Goal: Check status: Check status

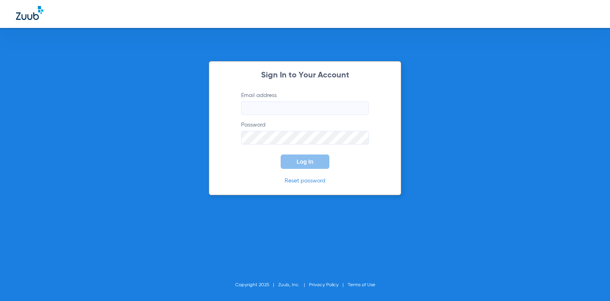
type input "[EMAIL_ADDRESS][DOMAIN_NAME]"
click at [303, 163] on span "Log In" at bounding box center [305, 162] width 17 height 6
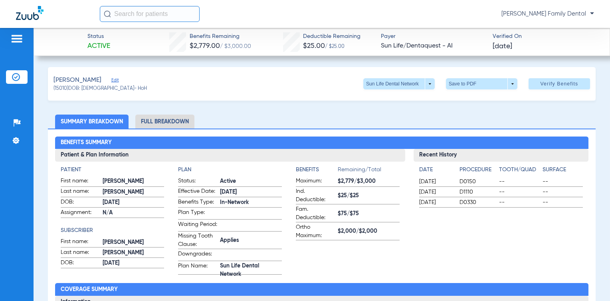
click at [150, 119] on li "Full Breakdown" at bounding box center [164, 122] width 59 height 14
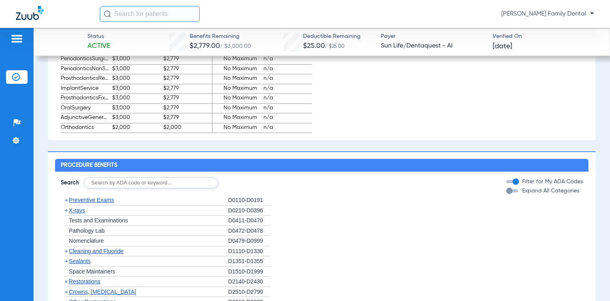
scroll to position [639, 0]
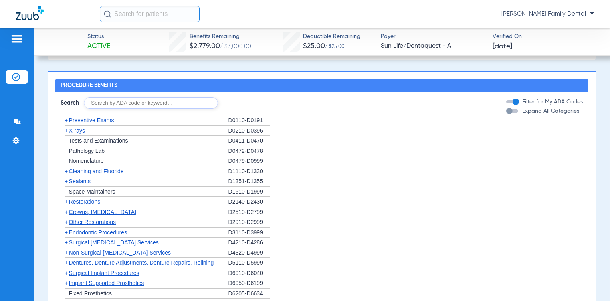
click at [97, 123] on span "Preventive Exams" at bounding box center [91, 120] width 45 height 6
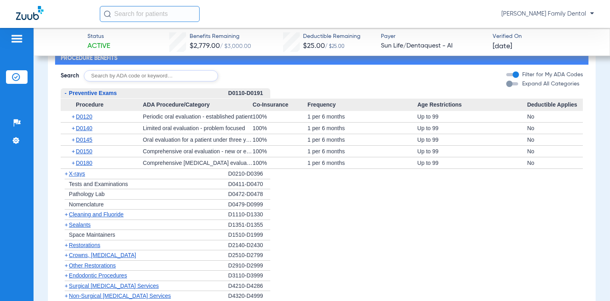
scroll to position [679, 0]
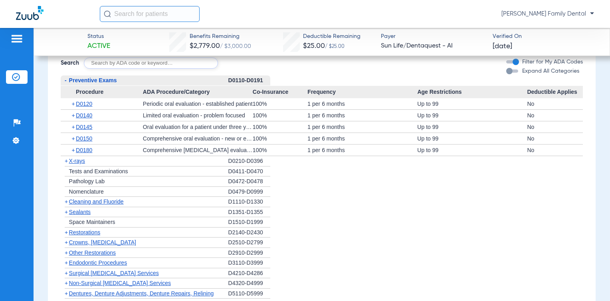
click at [82, 163] on span "X-rays" at bounding box center [77, 161] width 16 height 6
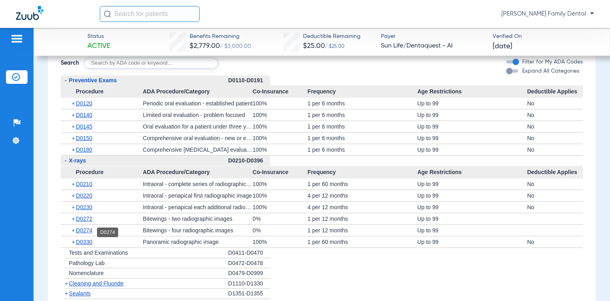
click at [86, 232] on span "D0274" at bounding box center [84, 230] width 16 height 6
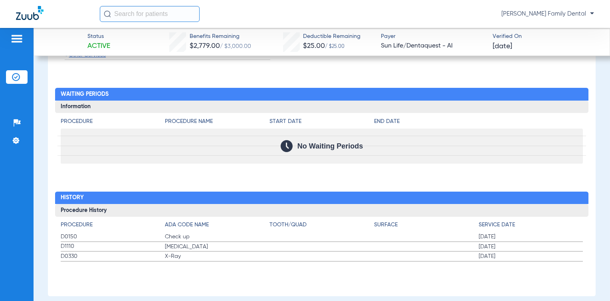
scroll to position [1166, 0]
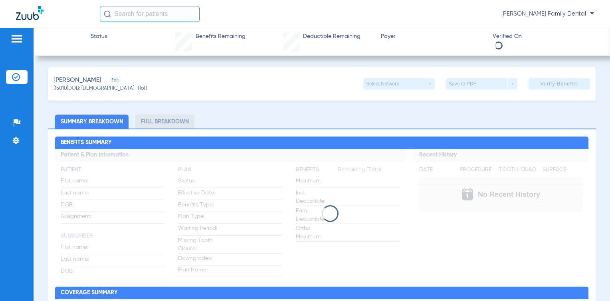
click at [168, 123] on li "Full Breakdown" at bounding box center [164, 122] width 59 height 14
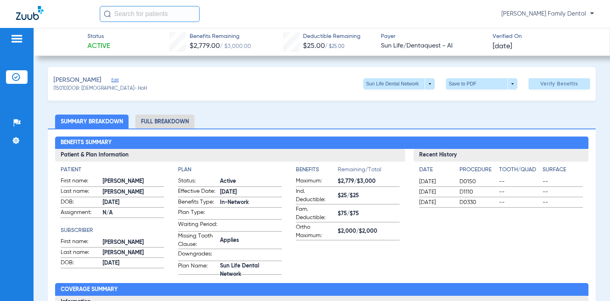
click at [168, 123] on li "Full Breakdown" at bounding box center [164, 122] width 59 height 14
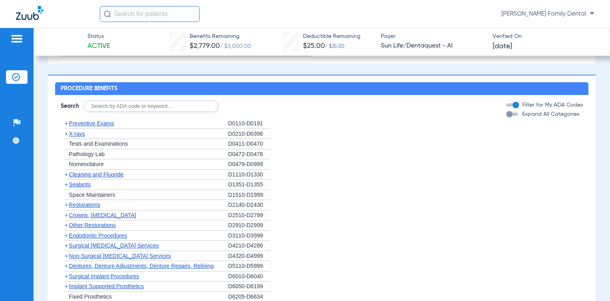
scroll to position [679, 0]
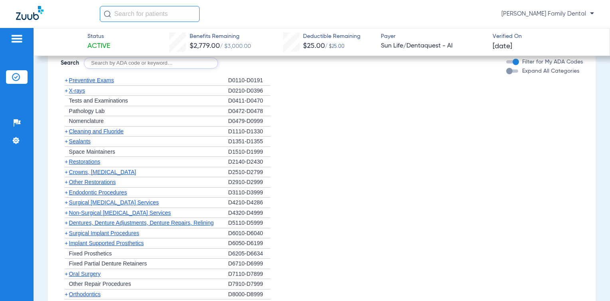
click at [101, 66] on input "text" at bounding box center [151, 62] width 134 height 11
type input "D0431"
click button "Search" at bounding box center [248, 62] width 32 height 11
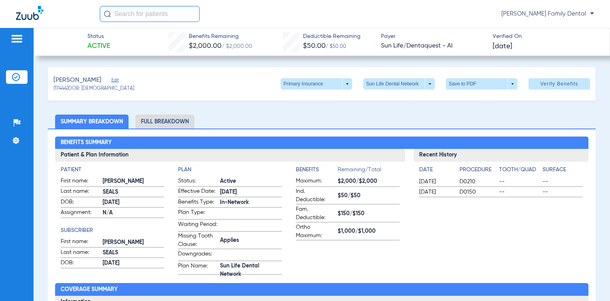
click at [164, 121] on li "Full Breakdown" at bounding box center [164, 122] width 59 height 14
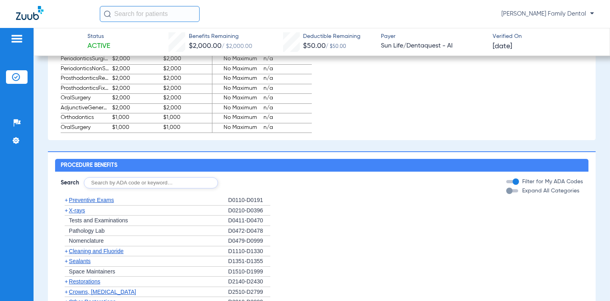
scroll to position [639, 0]
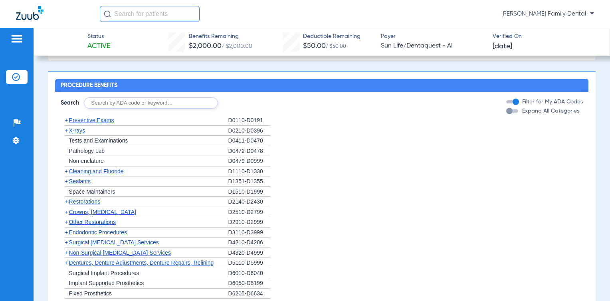
click at [102, 121] on span "Preventive Exams" at bounding box center [91, 120] width 45 height 6
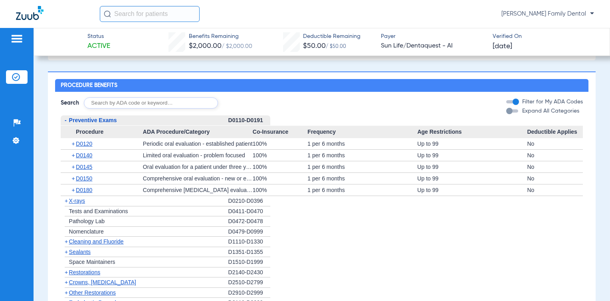
click at [77, 204] on span "X-rays" at bounding box center [77, 201] width 16 height 6
